Goal: Task Accomplishment & Management: Manage account settings

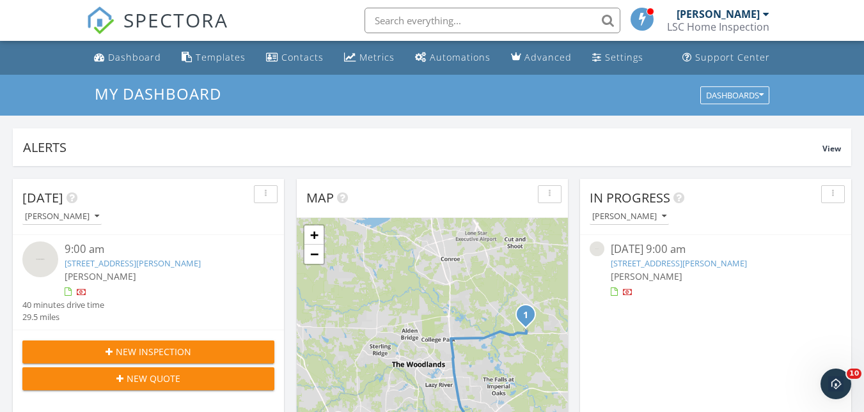
click at [180, 266] on link "14903 Ash Lndg Dr, Grangerland, TX 77302" at bounding box center [133, 264] width 136 height 12
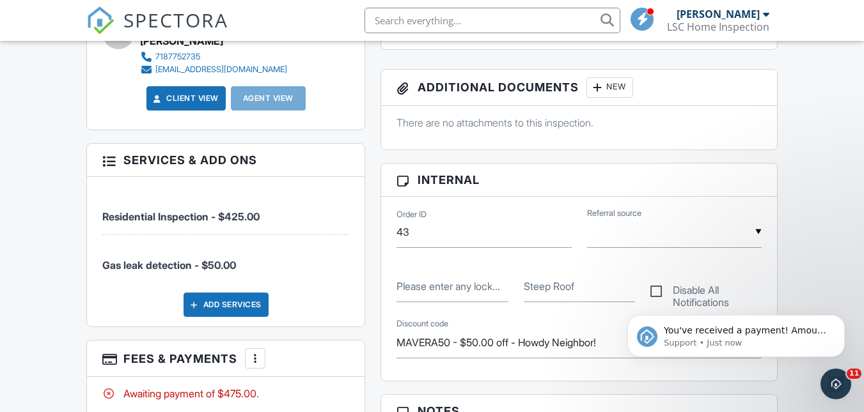
scroll to position [486, 0]
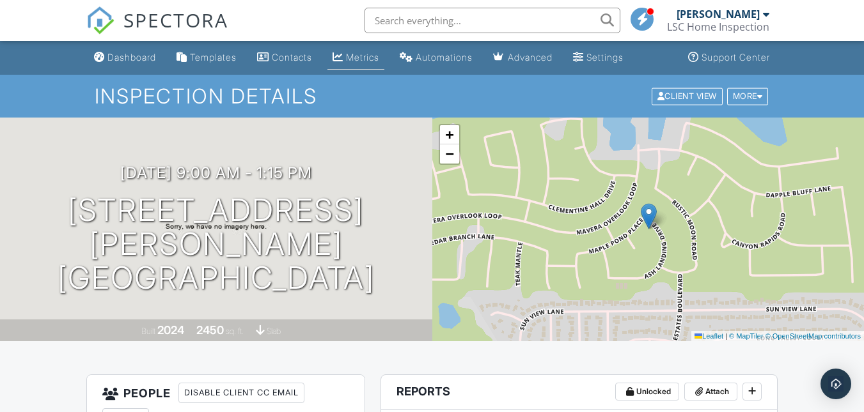
click at [377, 59] on div "Metrics" at bounding box center [362, 57] width 33 height 11
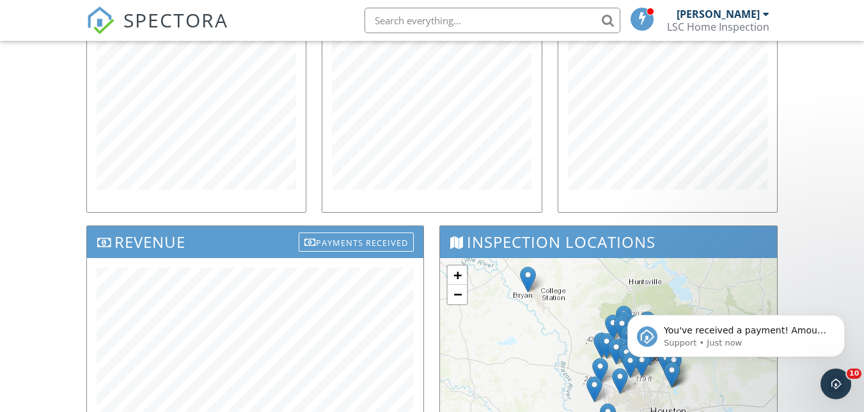
scroll to position [192, 0]
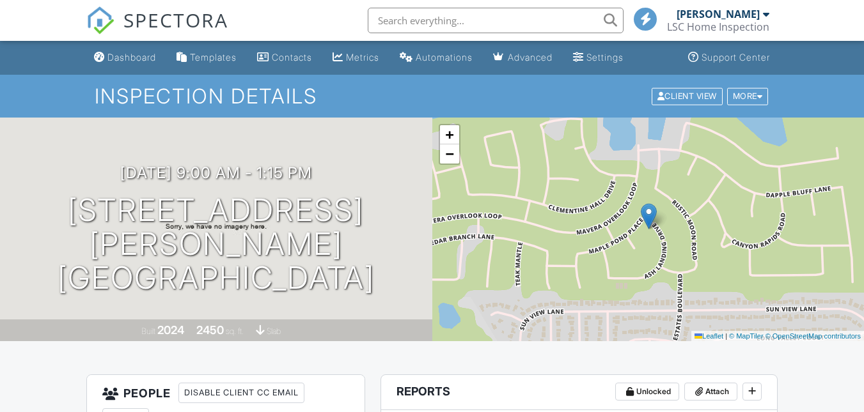
click at [184, 17] on span "SPECTORA" at bounding box center [175, 19] width 105 height 27
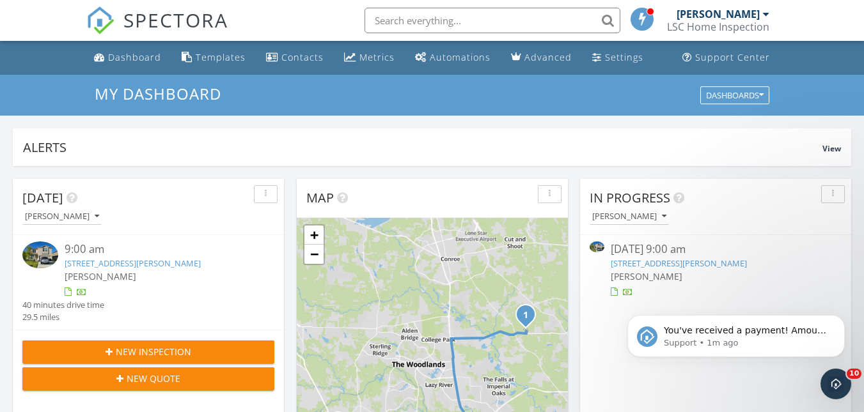
click at [151, 266] on link "[STREET_ADDRESS][PERSON_NAME]" at bounding box center [133, 264] width 136 height 12
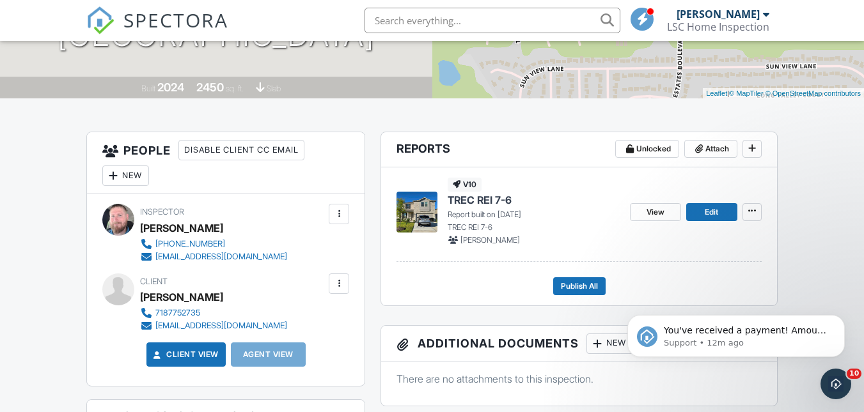
scroll to position [256, 0]
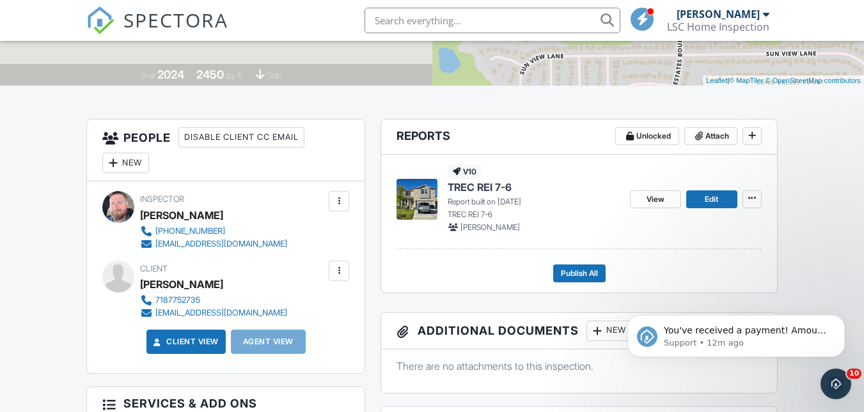
click at [702, 210] on div "View Edit" at bounding box center [696, 199] width 132 height 68
click at [712, 193] on span "Edit" at bounding box center [711, 199] width 13 height 13
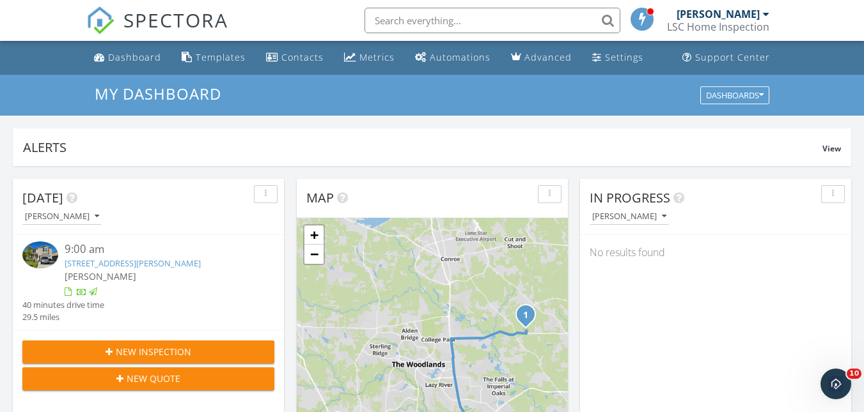
click at [173, 27] on span "SPECTORA" at bounding box center [175, 19] width 105 height 27
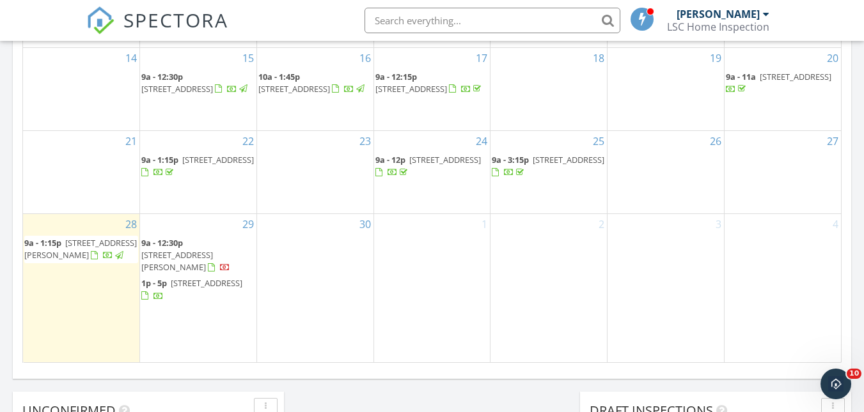
scroll to position [831, 0]
